Goal: Information Seeking & Learning: Learn about a topic

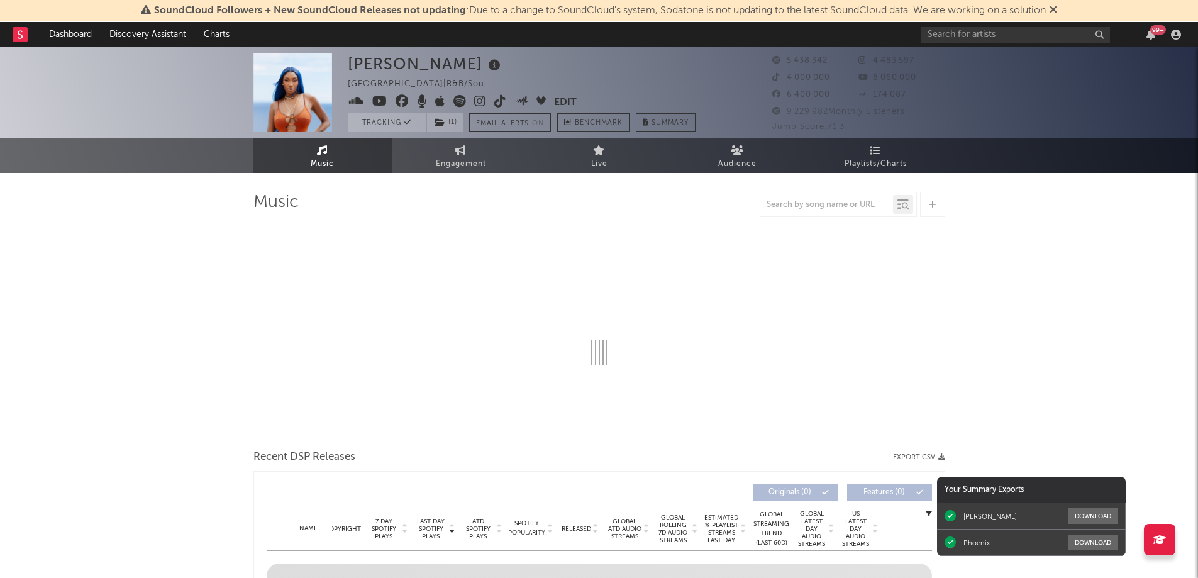
select select "6m"
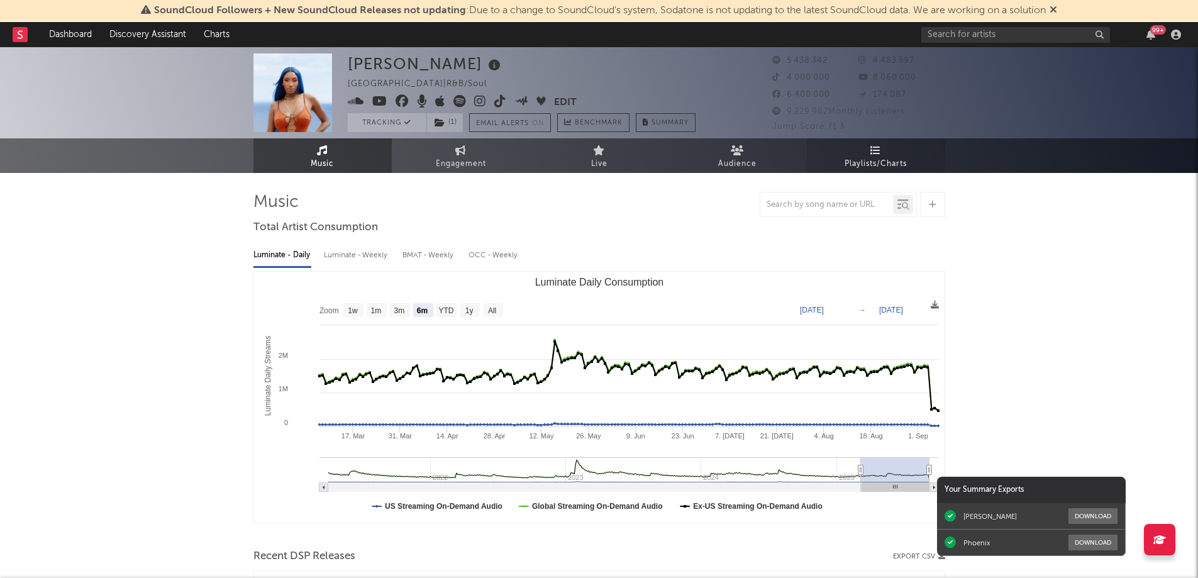
click at [876, 155] on icon at bounding box center [876, 150] width 11 height 10
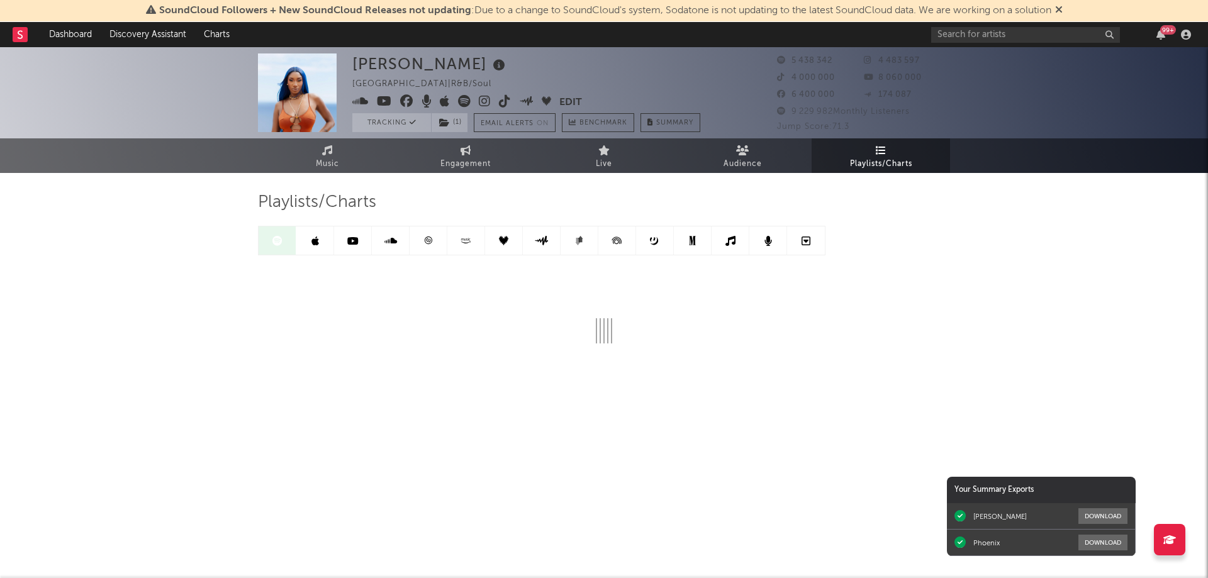
click at [427, 240] on icon at bounding box center [427, 240] width 9 height 9
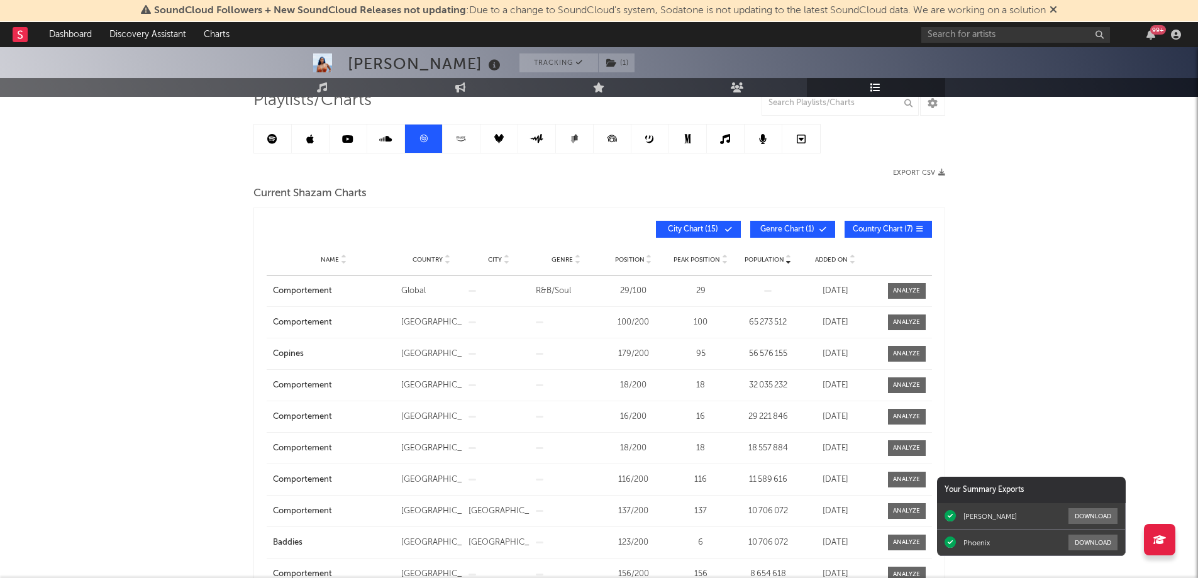
scroll to position [126, 0]
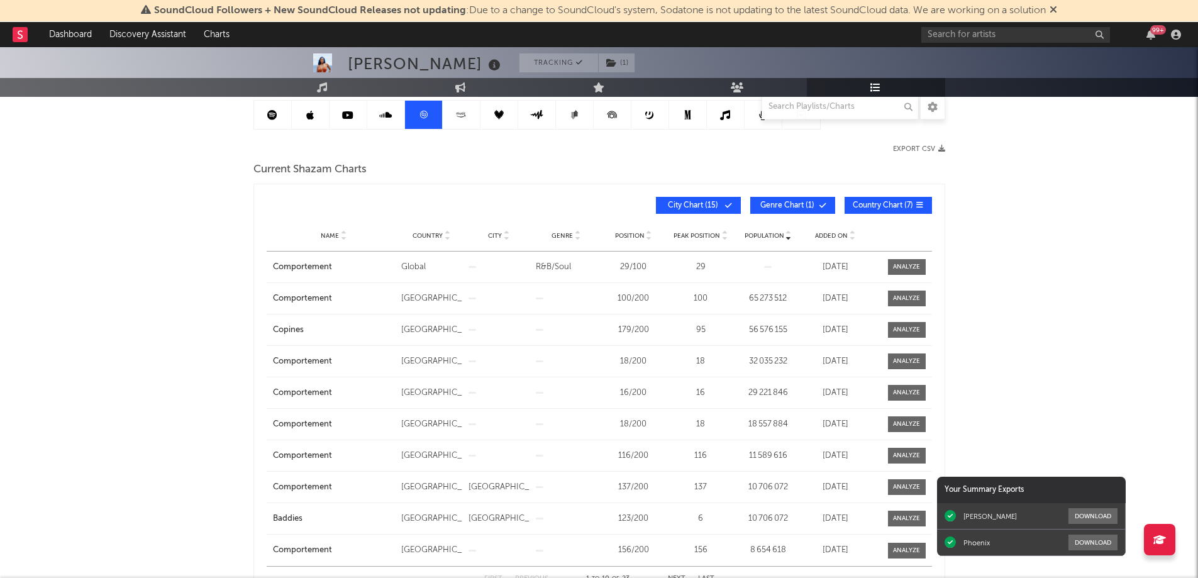
click at [829, 234] on span "Added On" at bounding box center [831, 236] width 33 height 8
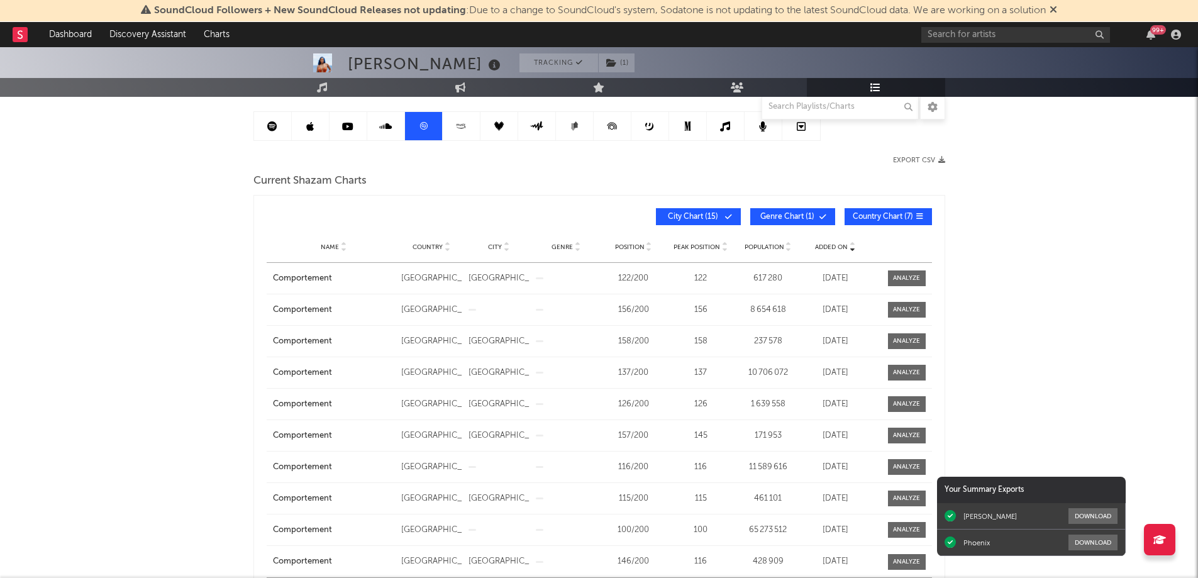
scroll to position [0, 0]
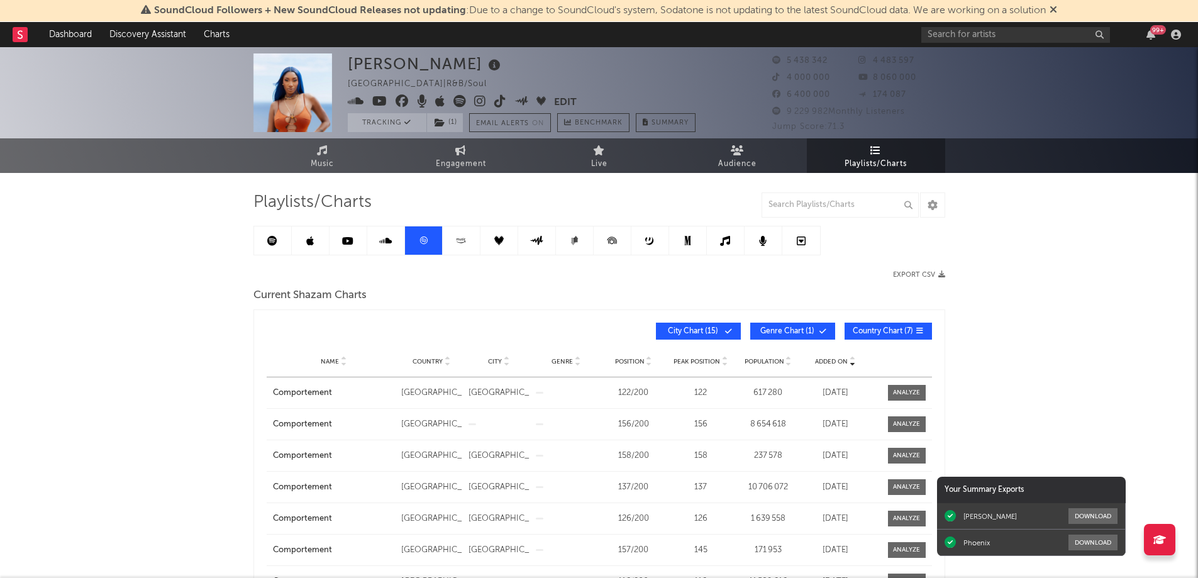
click at [274, 238] on icon at bounding box center [272, 241] width 10 height 10
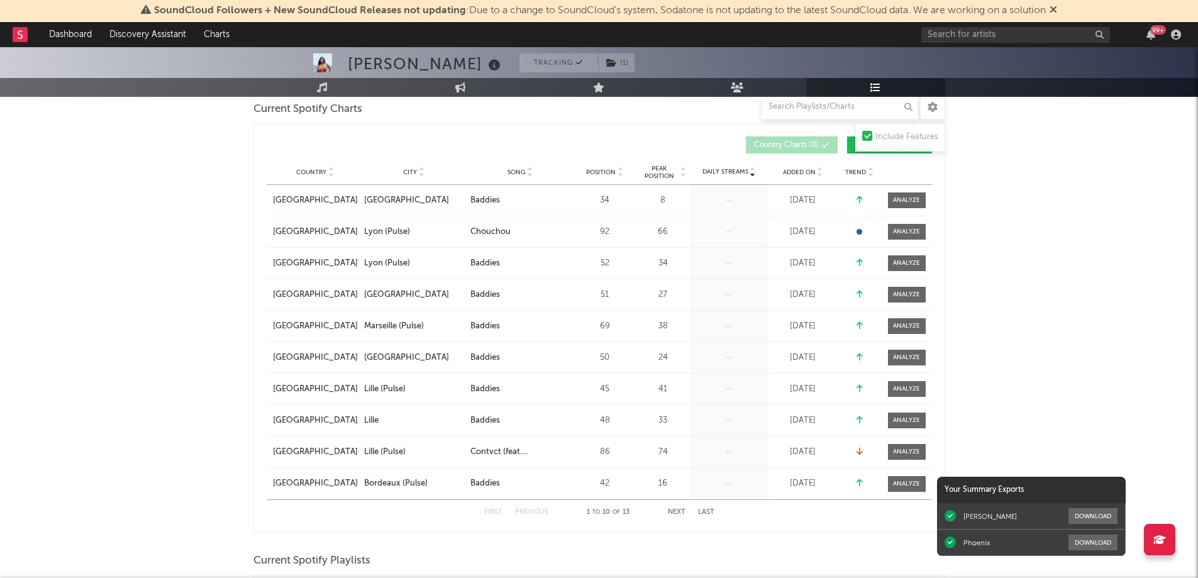
scroll to position [189, 0]
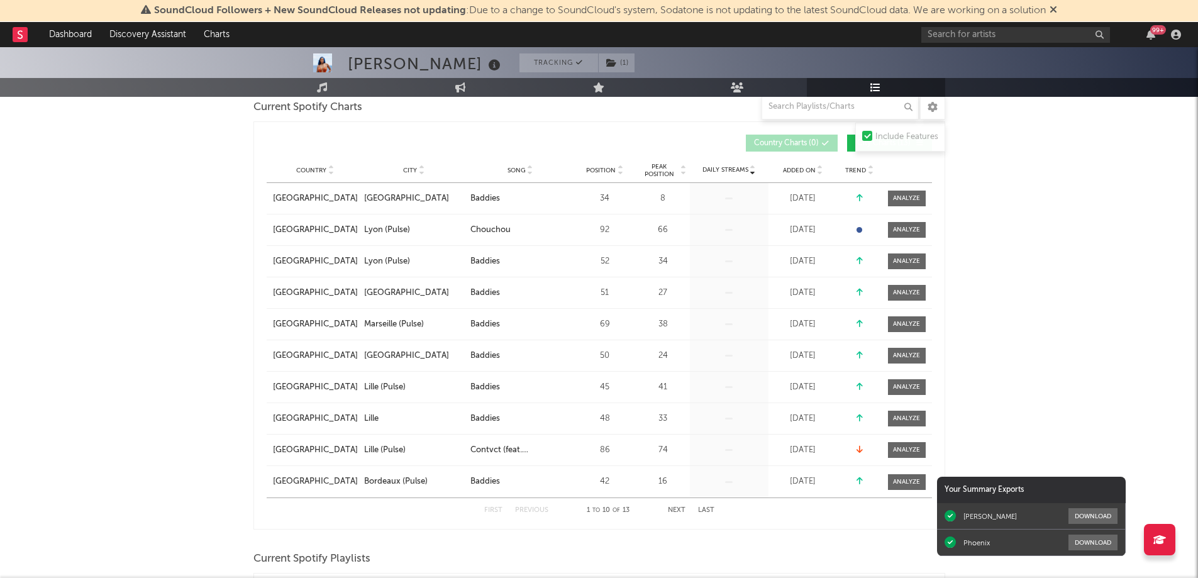
click at [809, 169] on span "Added On" at bounding box center [799, 171] width 33 height 8
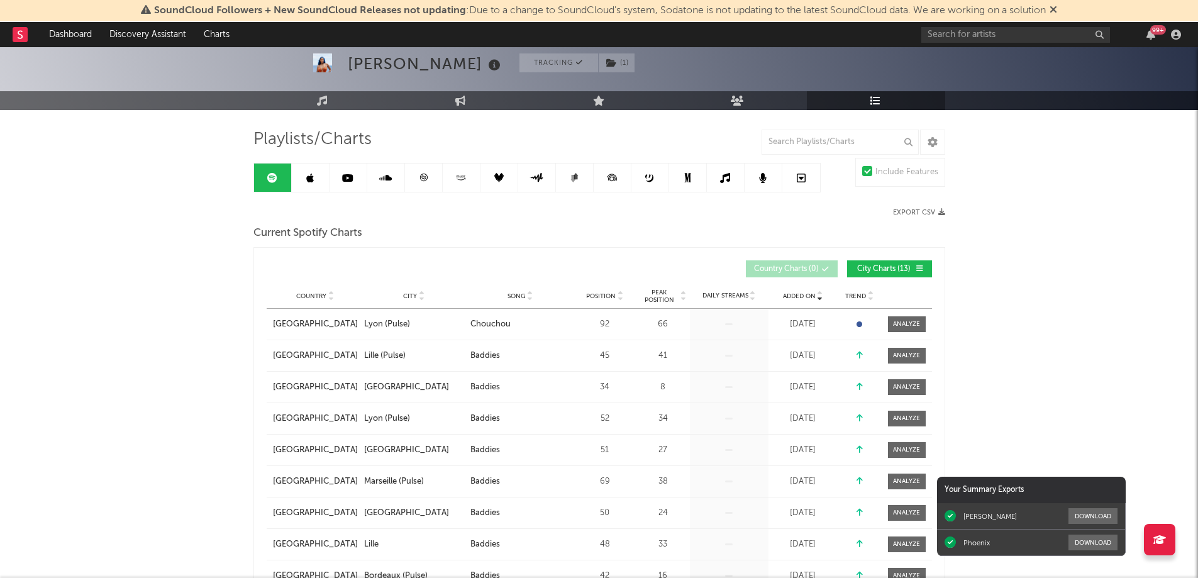
click at [868, 265] on span "City Charts ( 13 )" at bounding box center [885, 269] width 58 height 8
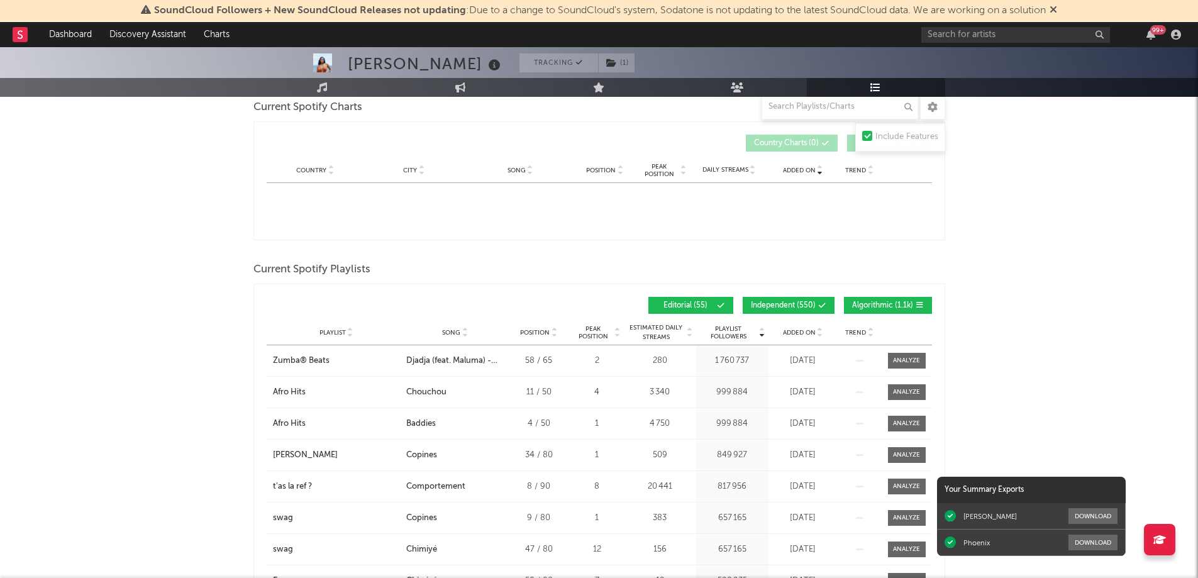
scroll to position [0, 0]
